Goal: Task Accomplishment & Management: Manage account settings

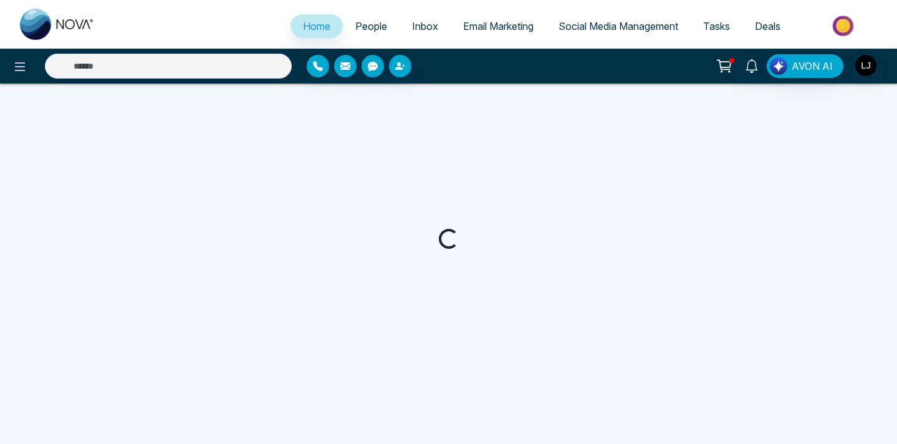
select select "*"
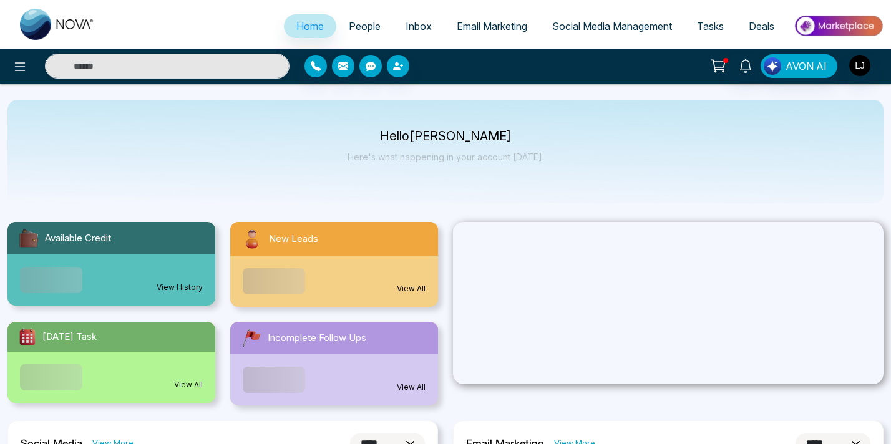
click at [627, 75] on div "AVON AI" at bounding box center [705, 66] width 356 height 24
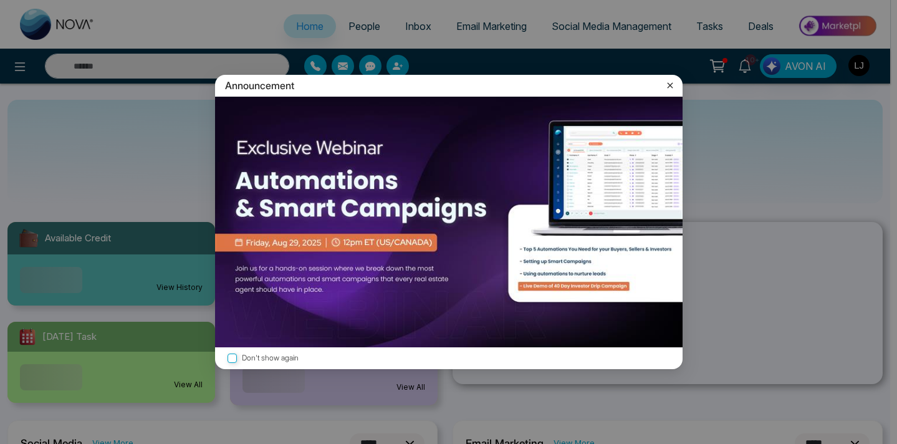
click at [629, 29] on div "Announcement Don't show again" at bounding box center [448, 222] width 897 height 444
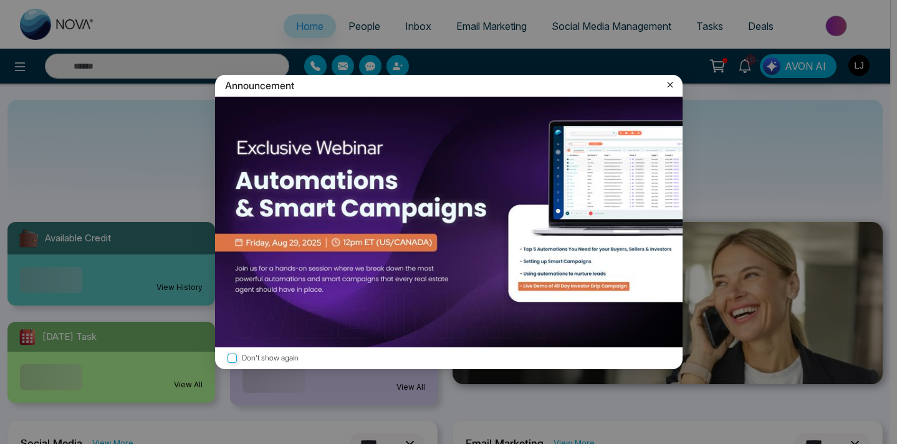
click at [669, 207] on div "Announcement Don't show again" at bounding box center [449, 222] width 483 height 294
click at [672, 87] on icon at bounding box center [670, 85] width 12 height 12
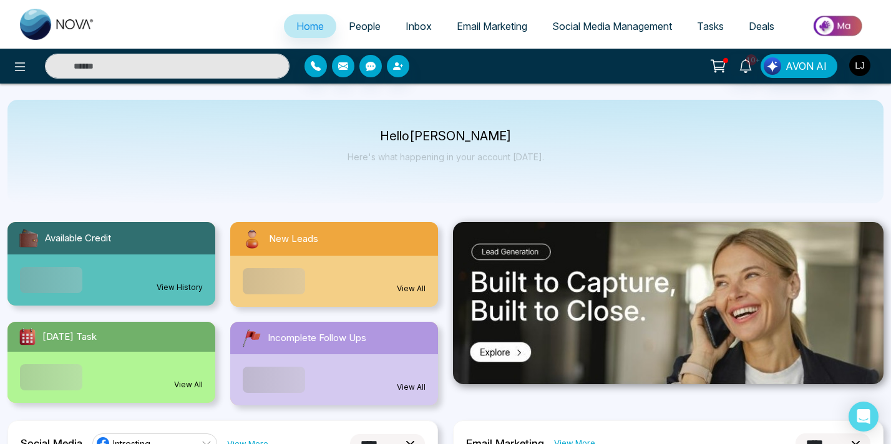
click at [635, 32] on span "Social Media Management" at bounding box center [612, 26] width 120 height 12
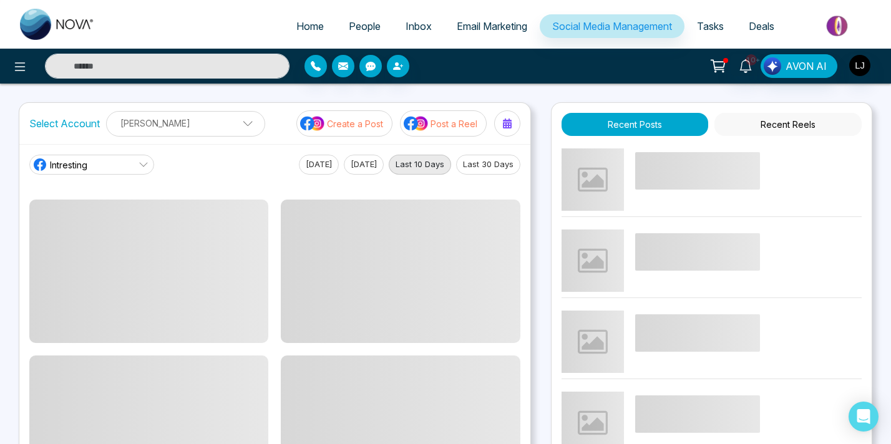
click at [607, 58] on div "10+ AVON AI" at bounding box center [705, 66] width 356 height 24
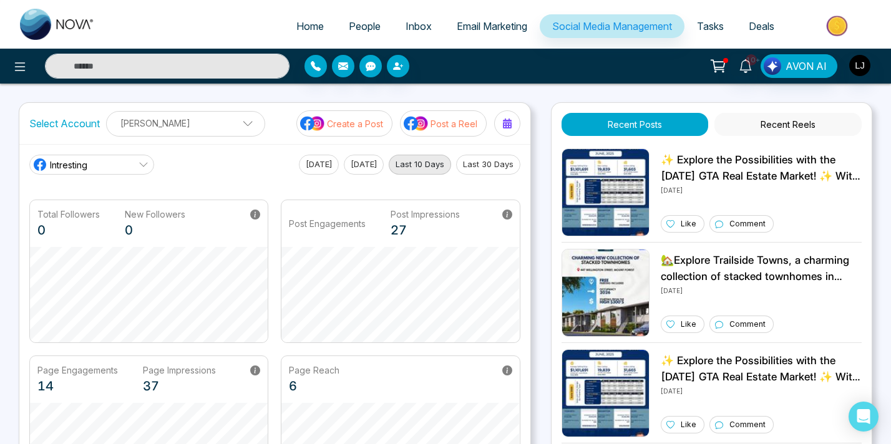
click at [117, 167] on link "Intresting" at bounding box center [91, 165] width 125 height 20
click at [193, 171] on div "Intresting Intresting [PERSON_NAME] [PERSON_NAME] [DATE] [DATE] Last 10 Days La…" at bounding box center [274, 165] width 491 height 20
click at [234, 120] on p "[PERSON_NAME]" at bounding box center [185, 123] width 143 height 21
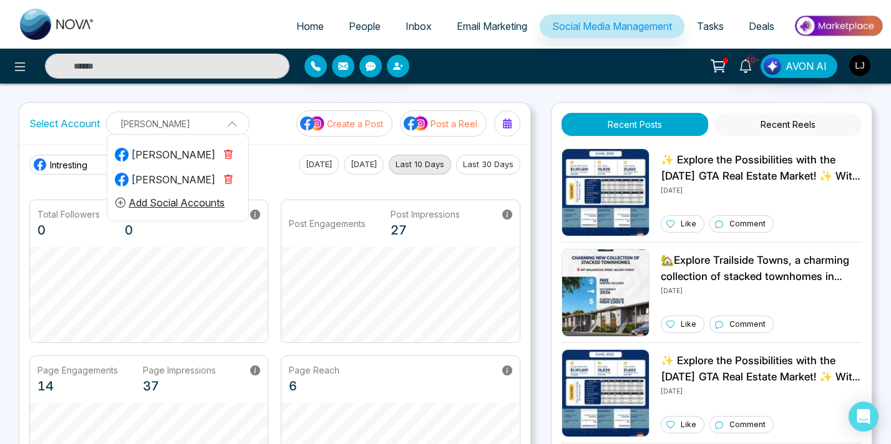
click at [174, 205] on button "Add Social Accounts" at bounding box center [170, 203] width 110 height 16
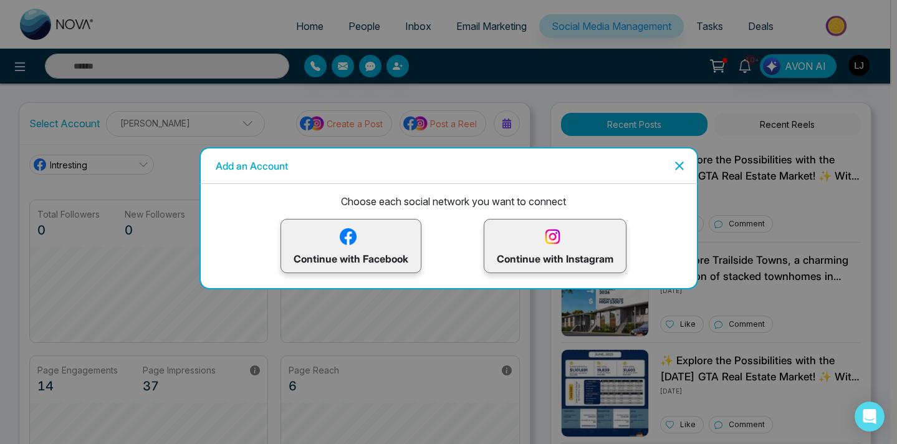
click at [342, 230] on img at bounding box center [348, 237] width 22 height 22
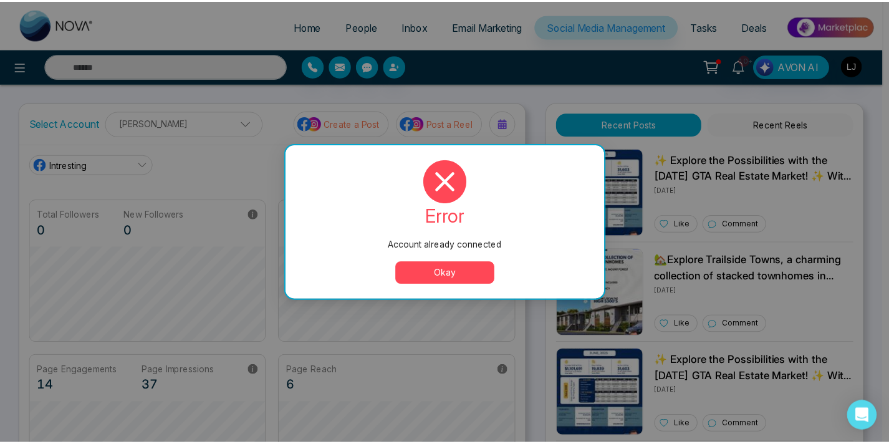
scroll to position [75, 0]
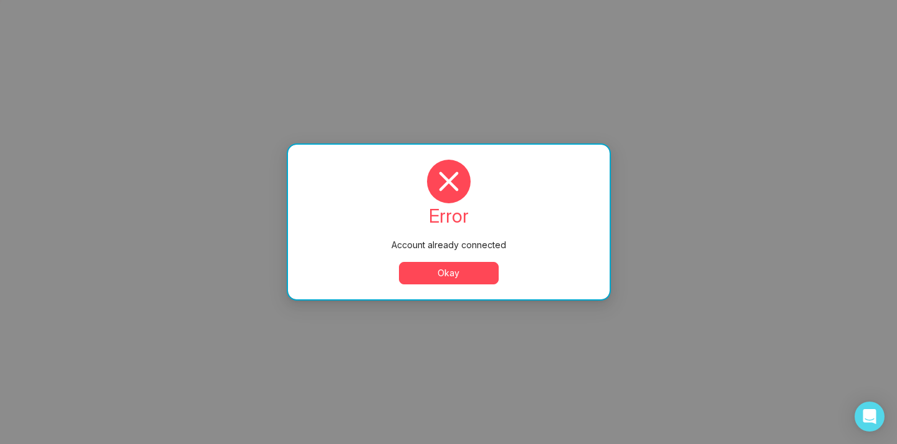
click at [469, 274] on button "Okay" at bounding box center [449, 273] width 100 height 22
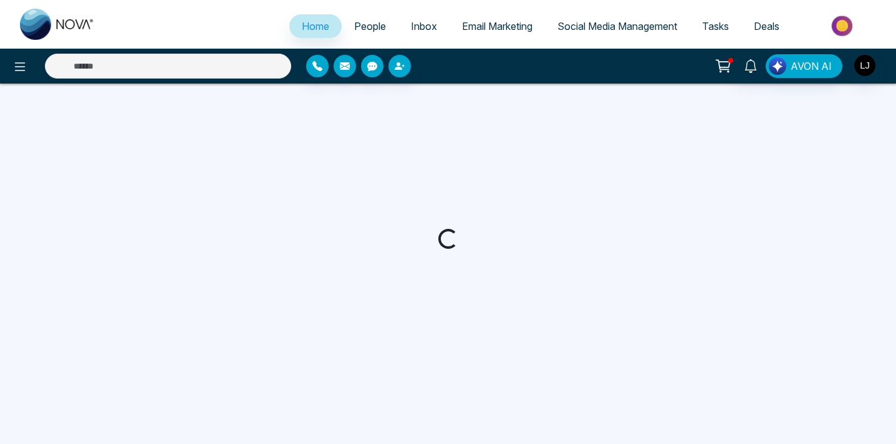
select select "*"
